Goal: Complete application form

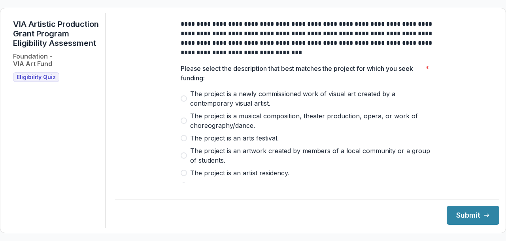
click at [182, 176] on span at bounding box center [184, 173] width 6 height 6
click at [456, 213] on button "Submit" at bounding box center [473, 215] width 53 height 19
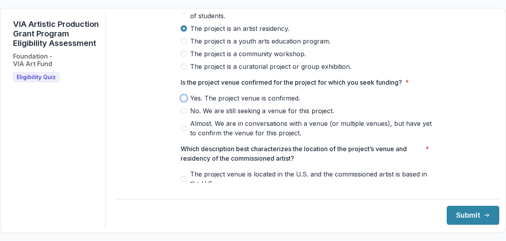
click at [137, 112] on div "**********" at bounding box center [307, 146] width 385 height 554
click at [186, 101] on span at bounding box center [184, 98] width 6 height 6
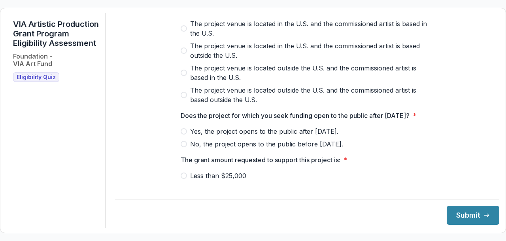
scroll to position [294, 0]
click at [184, 55] on span at bounding box center [184, 51] width 6 height 6
click at [188, 137] on label "Yes, the project opens to the public after [DATE]." at bounding box center [307, 131] width 253 height 9
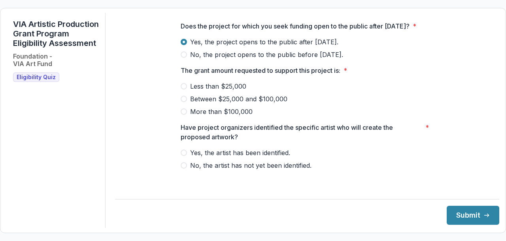
scroll to position [393, 0]
click at [182, 89] on span at bounding box center [184, 86] width 6 height 6
click at [186, 156] on span at bounding box center [184, 153] width 6 height 6
click at [461, 208] on button "Submit" at bounding box center [473, 215] width 53 height 19
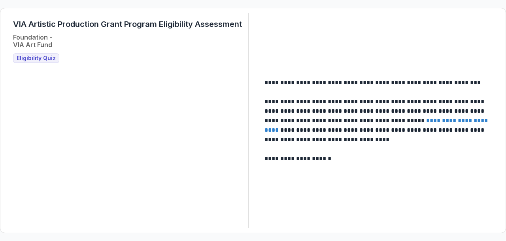
click at [51, 57] on span "Eligibility Quiz" at bounding box center [36, 58] width 39 height 7
click at [437, 119] on link "**********" at bounding box center [377, 125] width 225 height 15
